Goal: Task Accomplishment & Management: Use online tool/utility

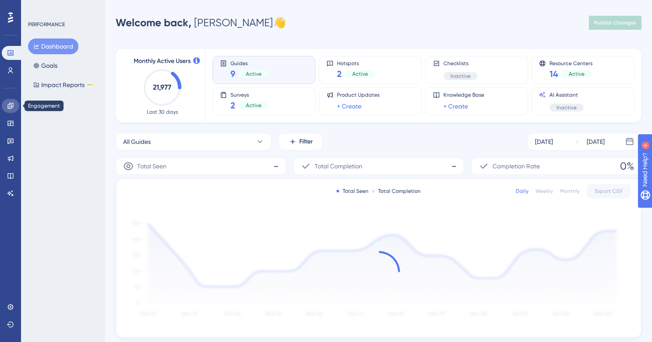
click at [13, 107] on icon at bounding box center [10, 106] width 6 height 6
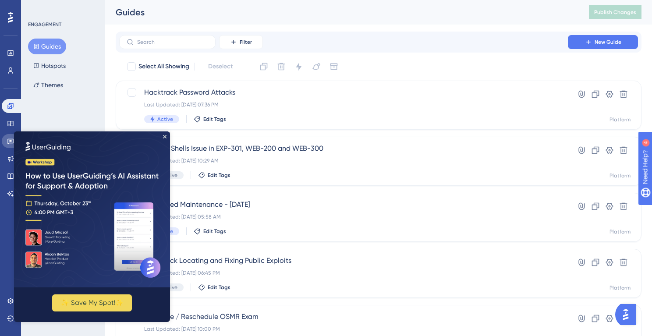
click at [8, 148] on link at bounding box center [11, 141] width 18 height 14
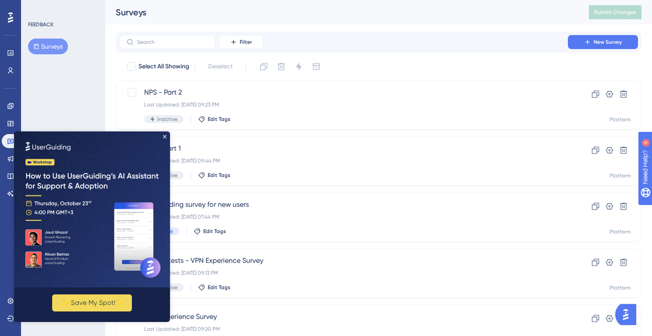
click at [162, 134] on img at bounding box center [92, 209] width 156 height 156
click at [167, 135] on img at bounding box center [92, 209] width 156 height 156
click at [4, 144] on link at bounding box center [12, 141] width 21 height 14
click at [40, 45] on button "Surveys" at bounding box center [48, 47] width 40 height 16
click at [336, 220] on div "Last Updated: [DATE] 07:44 PM" at bounding box center [343, 216] width 398 height 7
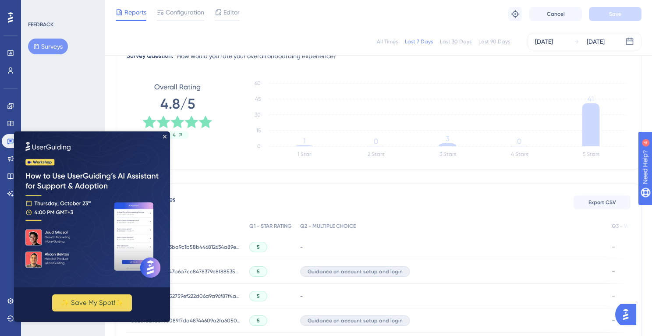
scroll to position [122, 0]
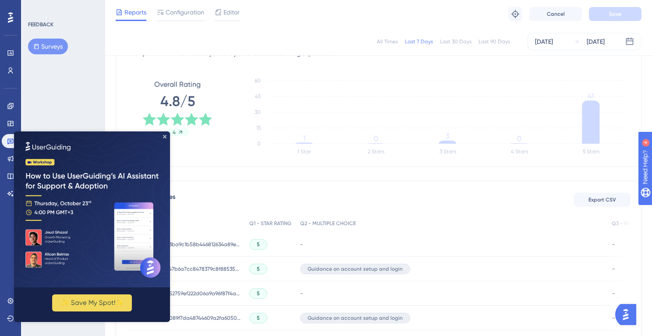
drag, startPoint x: 656, startPoint y: 109, endPoint x: 56, endPoint y: 11, distance: 608.3
click at [388, 42] on div "All Times" at bounding box center [387, 41] width 21 height 7
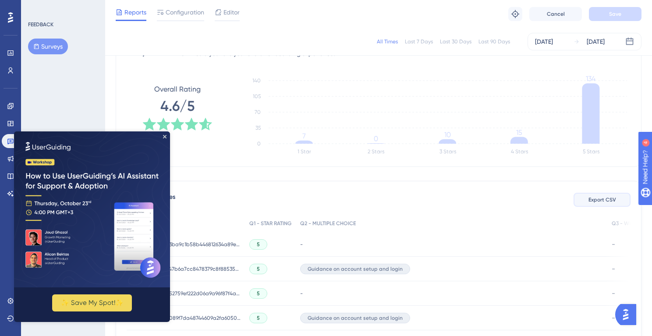
click at [596, 200] on span "Export CSV" at bounding box center [602, 199] width 28 height 7
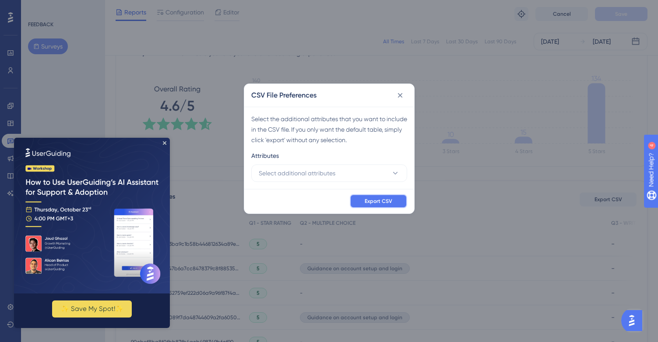
click at [390, 201] on span "Export CSV" at bounding box center [379, 201] width 28 height 7
